Goal: Find specific page/section: Find specific page/section

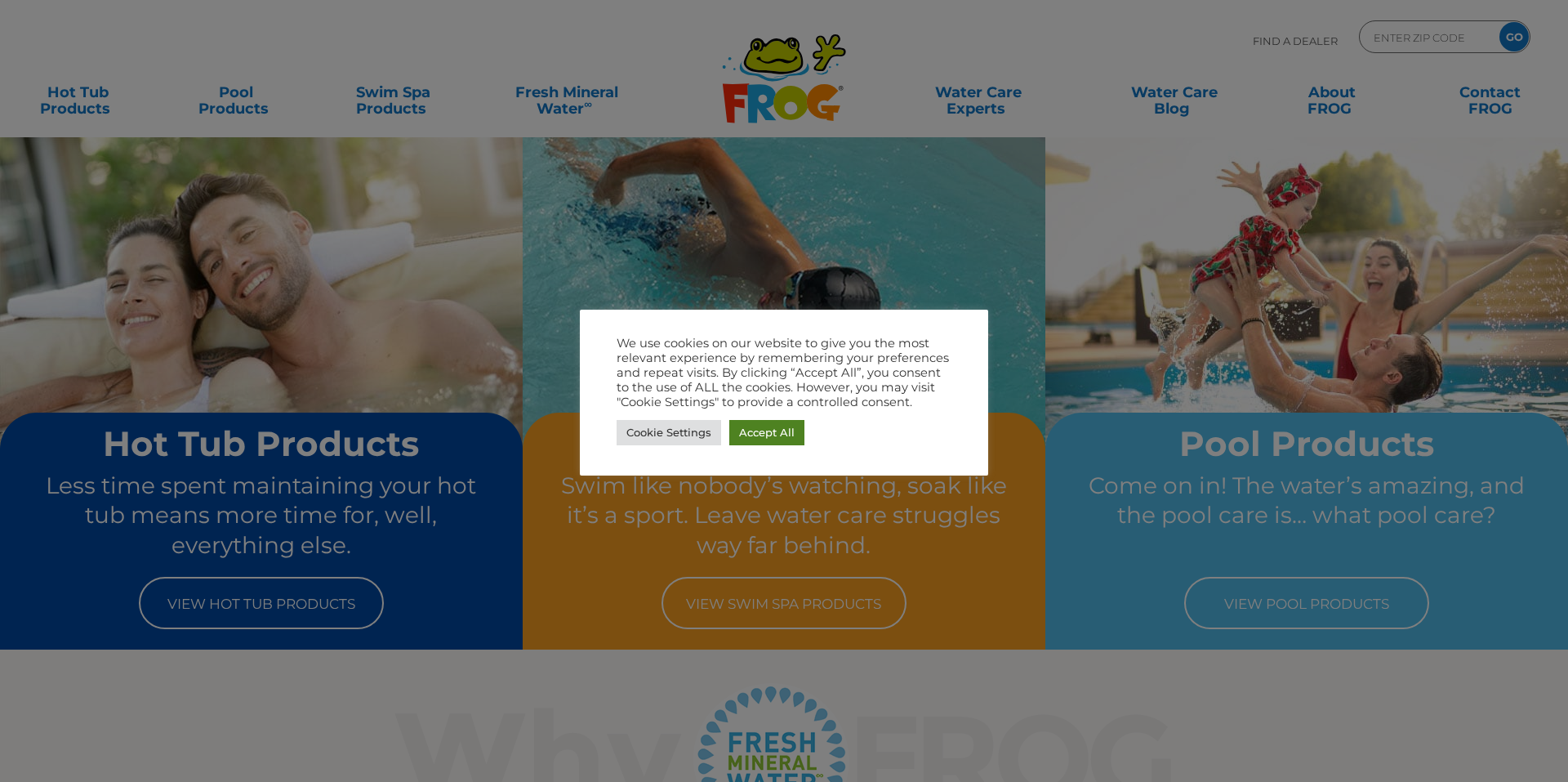
click at [750, 434] on link "Accept All" at bounding box center [767, 433] width 76 height 26
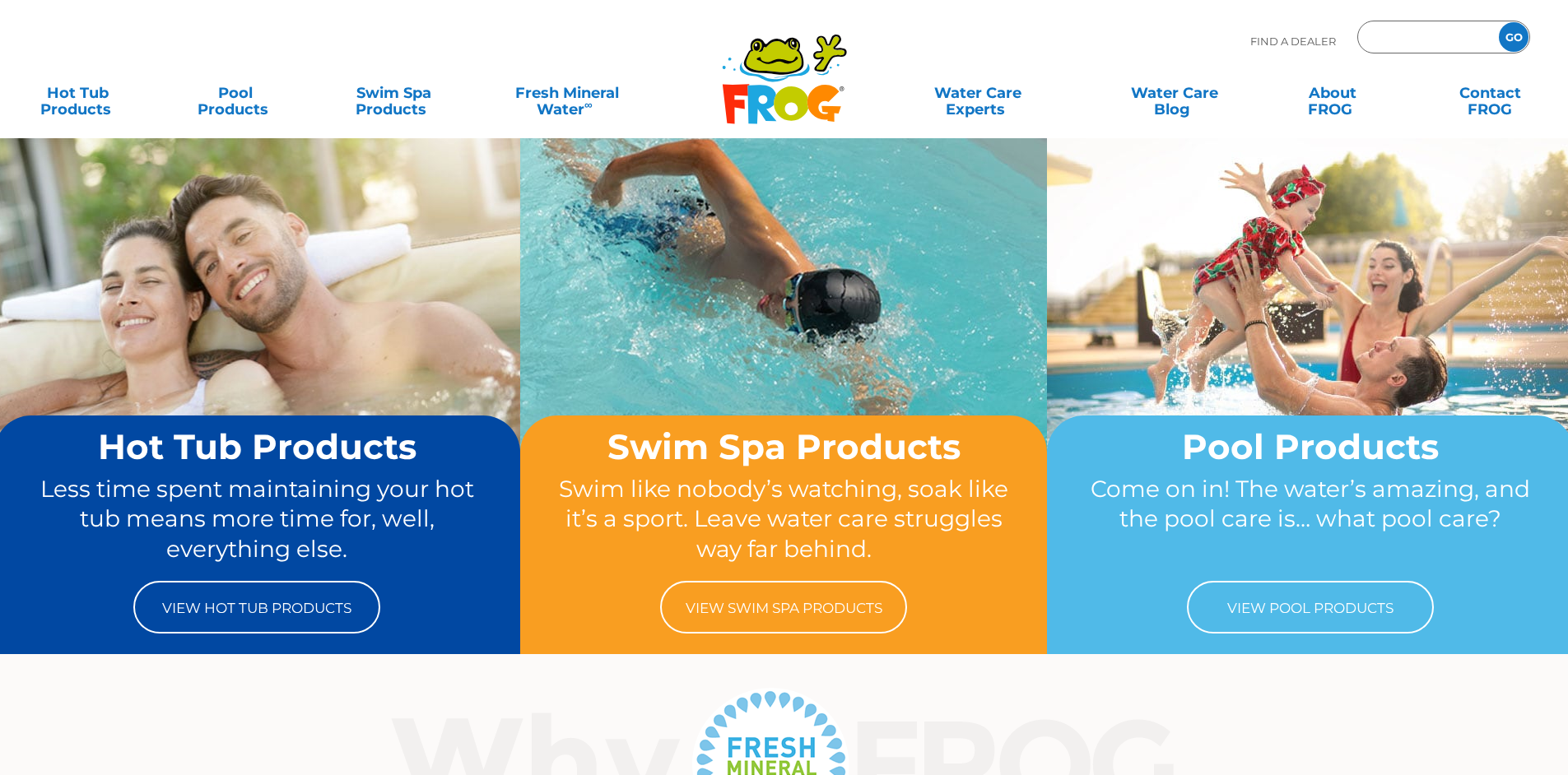
click at [1392, 32] on input "Zip Code Form" at bounding box center [1425, 37] width 111 height 24
type input "23320"
click at [1499, 22] on input "GO" at bounding box center [1513, 36] width 29 height 29
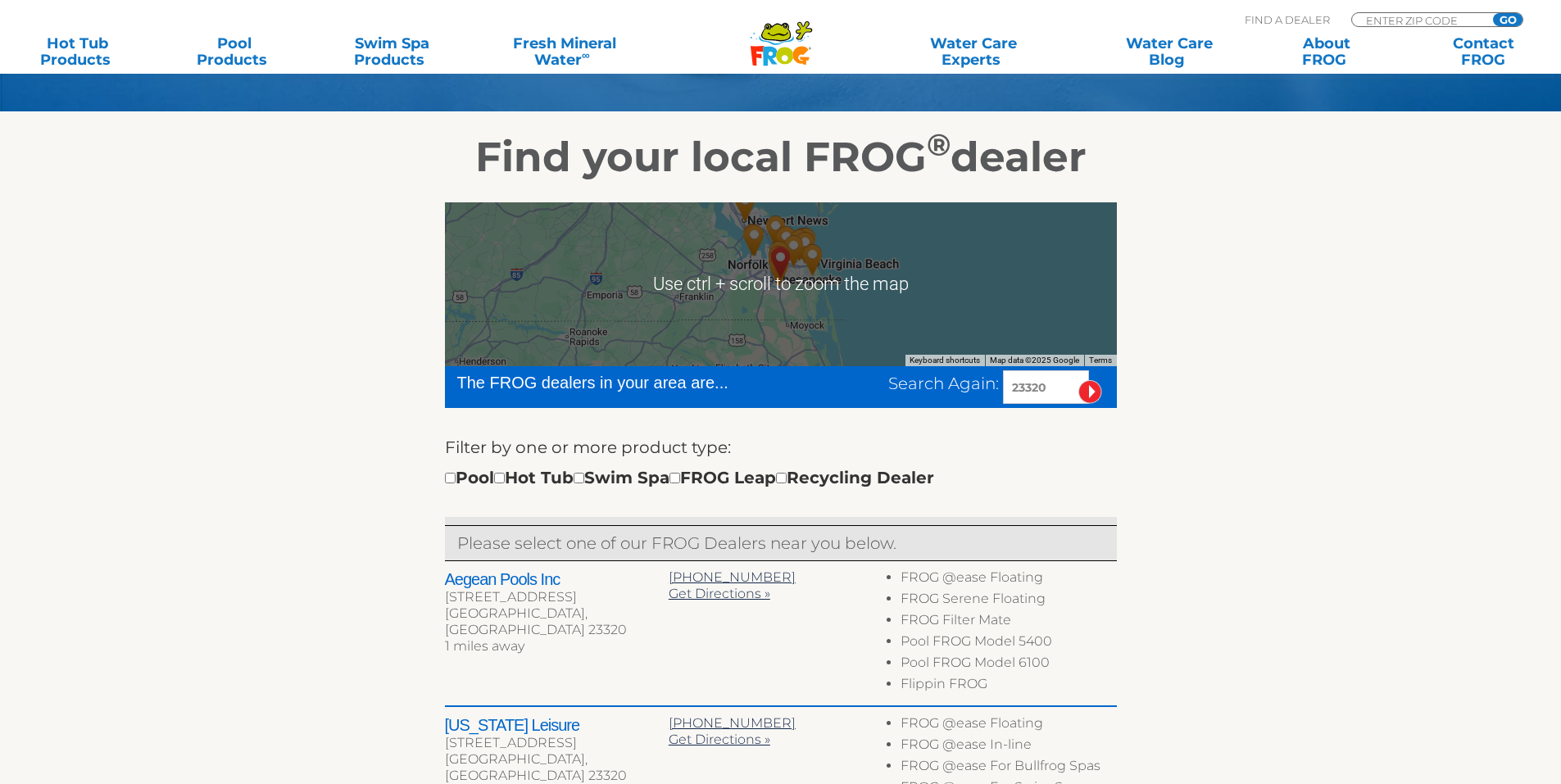
scroll to position [410, 0]
